Goal: Task Accomplishment & Management: Manage account settings

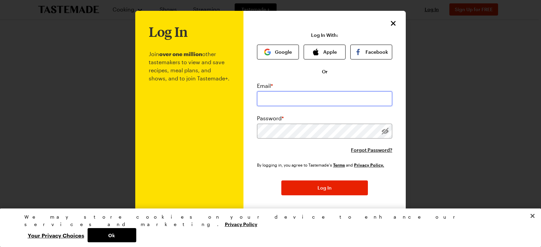
click at [314, 94] on input "email" at bounding box center [324, 98] width 135 height 15
type input "[EMAIL_ADDRESS][DOMAIN_NAME]"
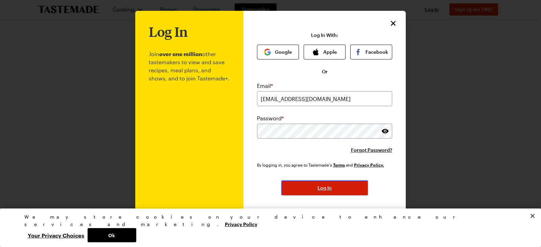
click at [326, 188] on span "Log In" at bounding box center [324, 188] width 14 height 7
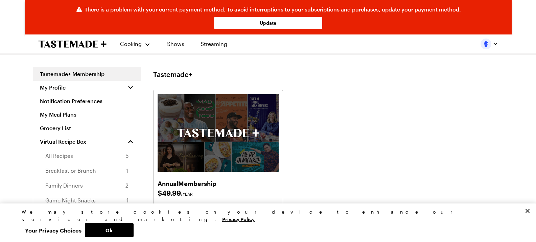
scroll to position [2, 0]
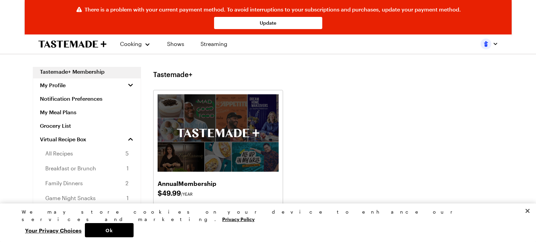
click at [91, 74] on link "Tastemade+ Membership" at bounding box center [86, 72] width 107 height 14
click at [89, 72] on link "Tastemade+ Membership" at bounding box center [86, 72] width 107 height 14
click at [128, 86] on icon "button" at bounding box center [130, 85] width 4 height 3
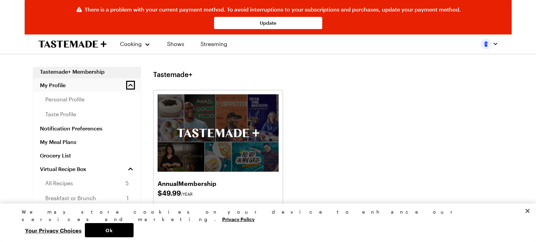
click at [78, 70] on link "Tastemade+ Membership" at bounding box center [86, 72] width 107 height 14
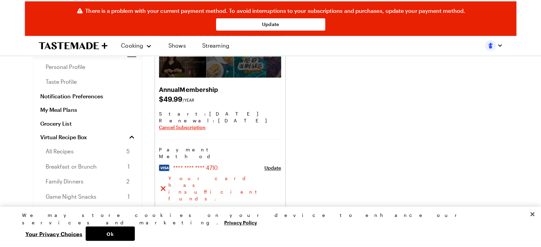
scroll to position [95, 0]
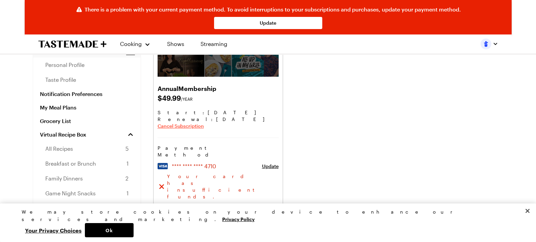
click at [193, 129] on span "Cancel Subscription" at bounding box center [180, 126] width 46 height 7
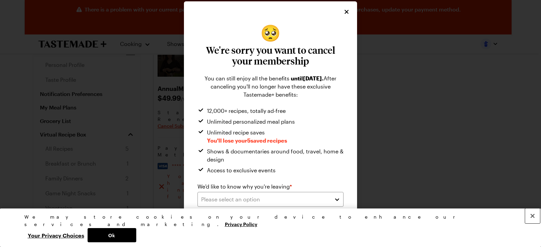
click at [535, 223] on button "Close" at bounding box center [532, 215] width 15 height 15
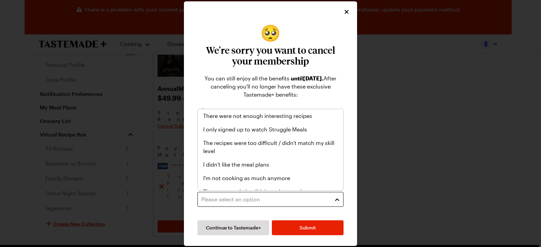
click at [317, 199] on div "Please select an option" at bounding box center [265, 199] width 128 height 8
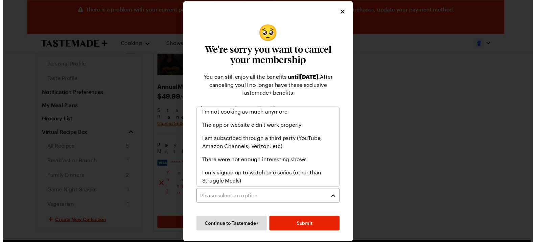
scroll to position [67, 0]
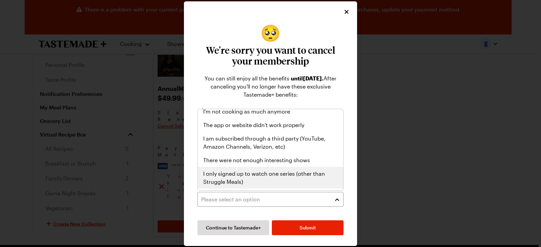
click at [265, 178] on span "I only signed up to watch one series (other than Struggle Meals)" at bounding box center [270, 178] width 134 height 16
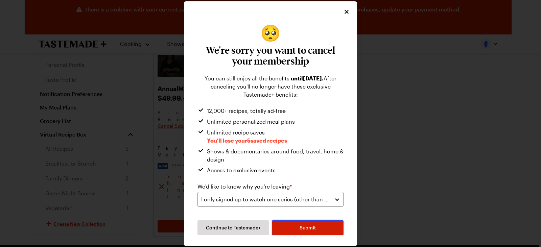
click at [312, 225] on span "Submit" at bounding box center [307, 227] width 16 height 7
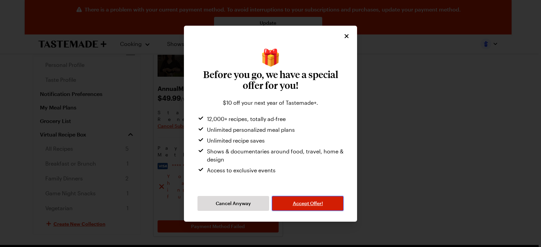
click at [310, 202] on span "Accept Offer!" at bounding box center [308, 203] width 30 height 7
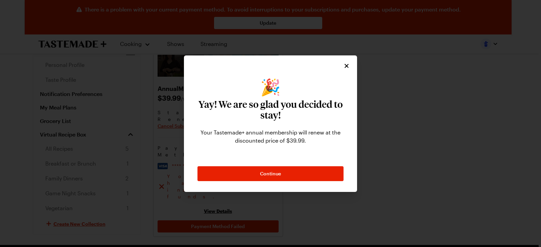
click at [350, 69] on div "🎉 Yay! We are so glad you decided to stay! Your Tastemade+ annual membership wi…" at bounding box center [270, 123] width 173 height 137
click at [348, 66] on icon "Close" at bounding box center [346, 65] width 7 height 7
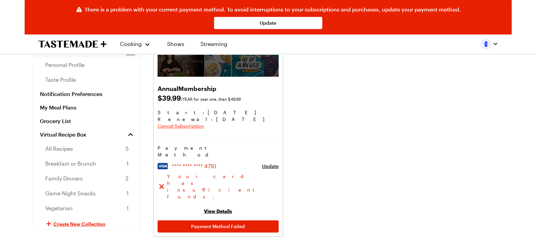
click at [178, 128] on span "Cancel Subscription" at bounding box center [180, 126] width 46 height 7
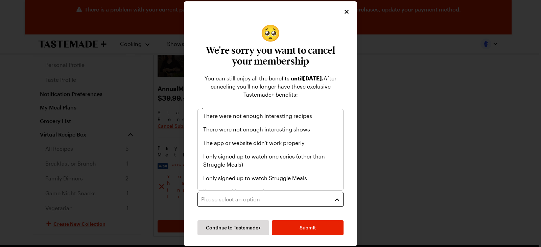
click at [334, 204] on button "Please select an option" at bounding box center [270, 199] width 146 height 15
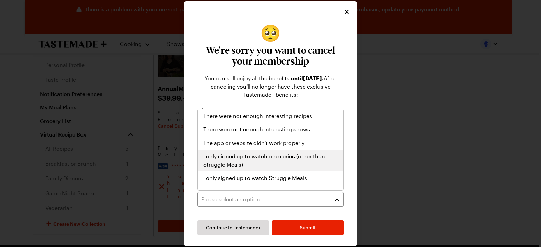
click at [252, 158] on span "I only signed up to watch one series (other than Struggle Meals)" at bounding box center [270, 160] width 134 height 16
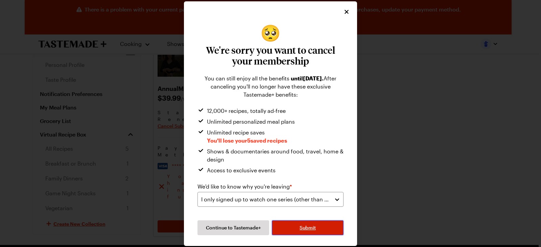
click at [301, 226] on span "Submit" at bounding box center [307, 227] width 16 height 7
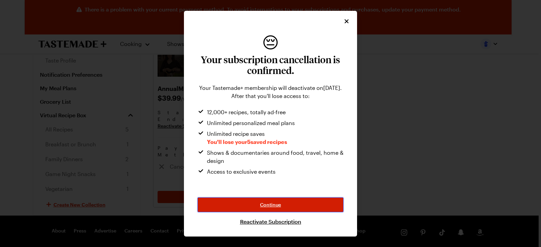
click at [277, 206] on span "Continue" at bounding box center [270, 204] width 21 height 7
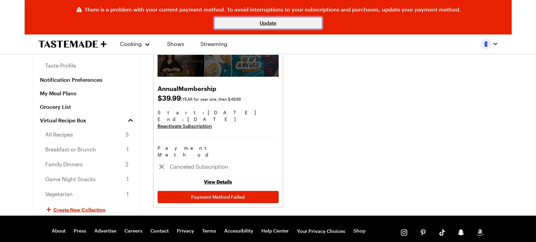
click at [295, 19] on link "Update" at bounding box center [268, 23] width 108 height 12
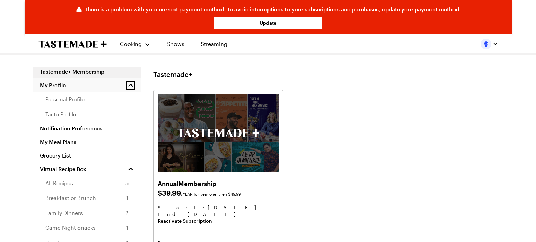
click at [348, 97] on div "Annual Membership $ 39.99 /YEAR for year one, then $49.99 Start: [DATE] End : […" at bounding box center [328, 196] width 350 height 213
